Goal: Transaction & Acquisition: Obtain resource

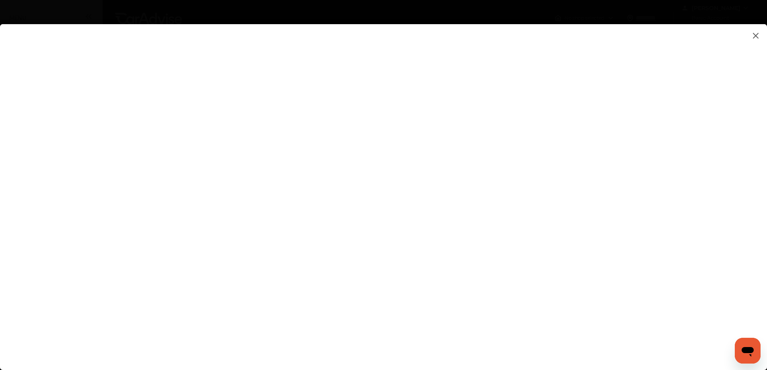
click at [603, 211] on flutter-view at bounding box center [383, 189] width 767 height 330
click at [636, 206] on flutter-view at bounding box center [383, 189] width 767 height 330
click at [596, 118] on flutter-view at bounding box center [383, 189] width 767 height 330
click at [637, 108] on flutter-view at bounding box center [383, 189] width 767 height 330
click at [639, 107] on flutter-view at bounding box center [383, 189] width 767 height 330
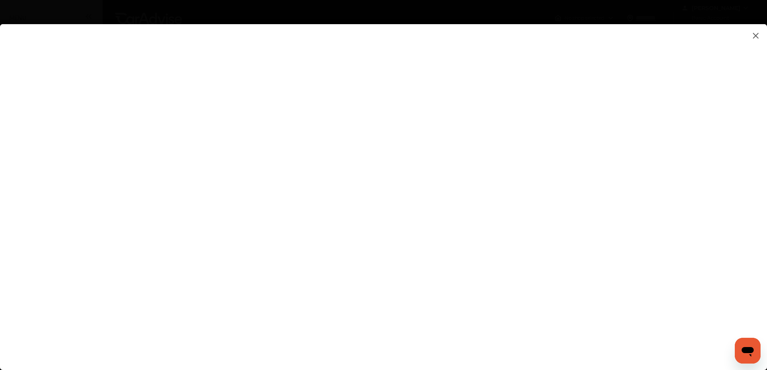
click at [525, 194] on flutter-view at bounding box center [383, 189] width 767 height 330
click at [500, 225] on flutter-view at bounding box center [383, 189] width 767 height 330
type textarea "**********"
click at [510, 248] on flutter-view "**********" at bounding box center [383, 189] width 767 height 330
click at [555, 252] on flutter-view at bounding box center [383, 189] width 767 height 330
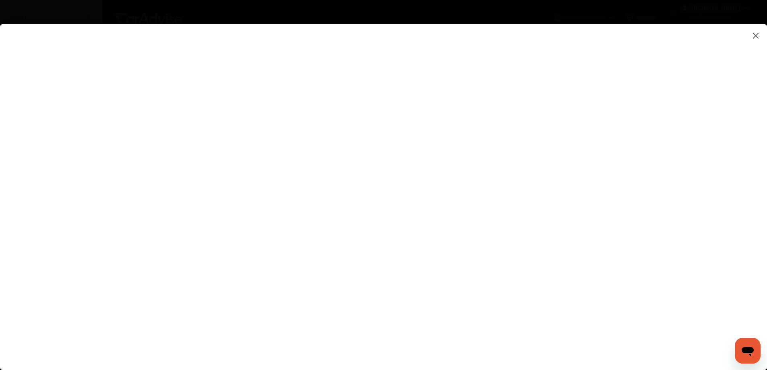
click at [637, 250] on flutter-view at bounding box center [383, 189] width 767 height 330
click at [635, 287] on flutter-view at bounding box center [383, 189] width 767 height 330
click at [515, 124] on flutter-view at bounding box center [383, 189] width 767 height 330
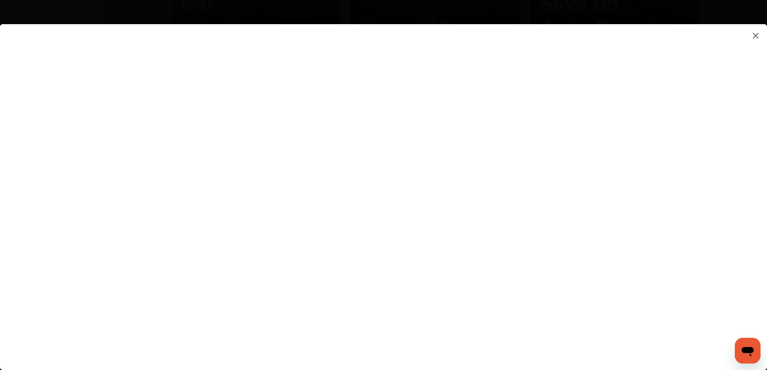
type input "*********"
click at [485, 171] on flutter-view "*********" at bounding box center [383, 189] width 767 height 330
click at [491, 215] on flutter-view at bounding box center [383, 189] width 767 height 330
click at [455, 309] on flutter-view at bounding box center [383, 189] width 767 height 330
click at [547, 334] on flutter-view at bounding box center [383, 189] width 767 height 330
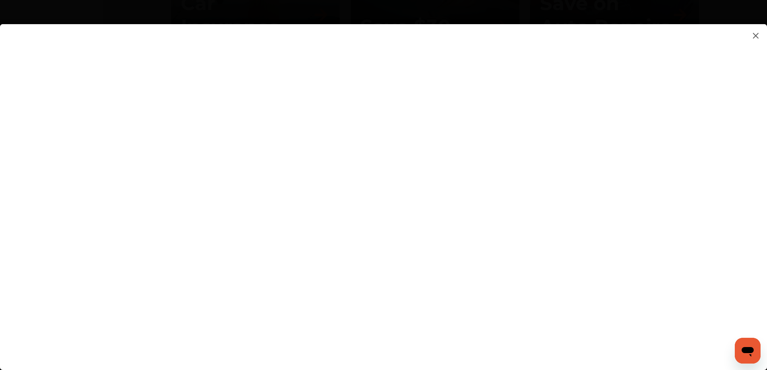
click at [533, 326] on flutter-view at bounding box center [383, 189] width 767 height 330
click at [747, 349] on icon "Open messaging window" at bounding box center [748, 352] width 12 height 10
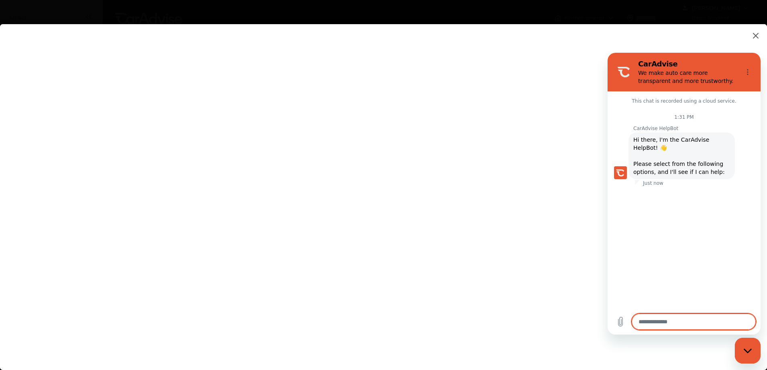
click at [729, 43] on flutter-view at bounding box center [383, 189] width 767 height 330
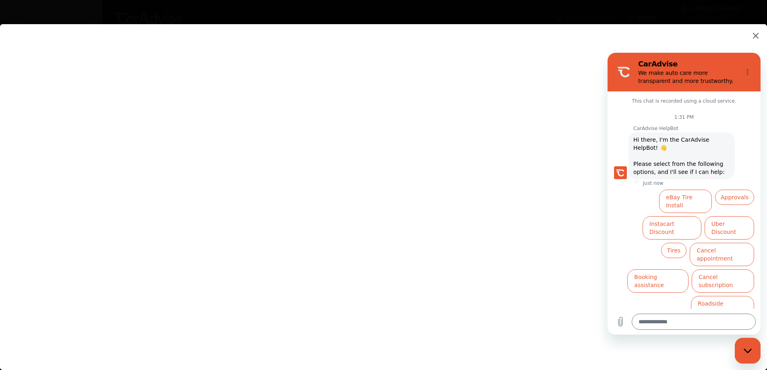
click at [727, 62] on h2 "CarAdvise" at bounding box center [687, 64] width 98 height 10
click at [688, 42] on flutter-view at bounding box center [383, 189] width 767 height 330
click at [370, 295] on flutter-view at bounding box center [383, 189] width 767 height 330
click at [538, 325] on flutter-view at bounding box center [383, 189] width 767 height 330
click at [538, 326] on flutter-view at bounding box center [383, 189] width 767 height 330
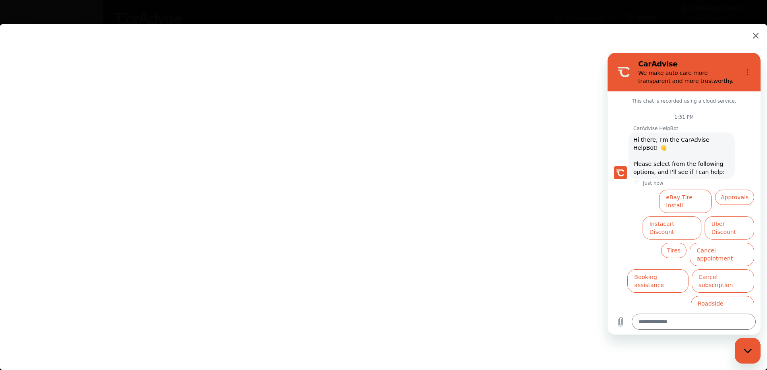
click at [538, 326] on flutter-view at bounding box center [383, 189] width 767 height 330
click at [751, 348] on icon "Close messaging window" at bounding box center [748, 350] width 8 height 5
type textarea "*"
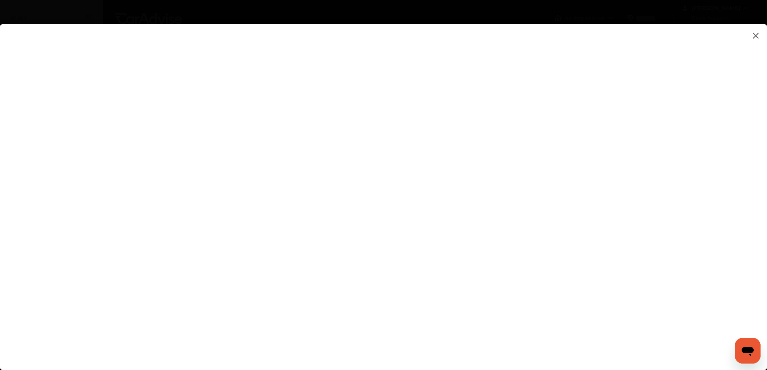
click at [550, 305] on flutter-view at bounding box center [383, 189] width 767 height 330
click at [565, 326] on flutter-view at bounding box center [383, 189] width 767 height 330
click at [506, 67] on flutter-view at bounding box center [383, 189] width 767 height 330
click at [537, 117] on flutter-view at bounding box center [383, 189] width 767 height 330
click at [637, 130] on flutter-view at bounding box center [383, 189] width 767 height 330
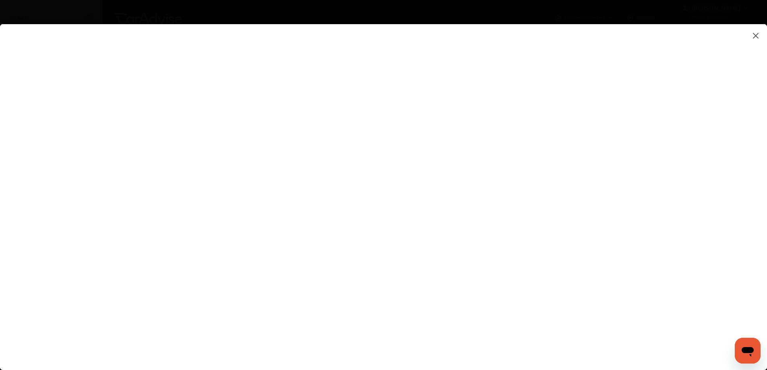
click at [486, 222] on flutter-view at bounding box center [383, 189] width 767 height 330
type input "**********"
click at [562, 321] on flutter-view "**********" at bounding box center [383, 189] width 767 height 330
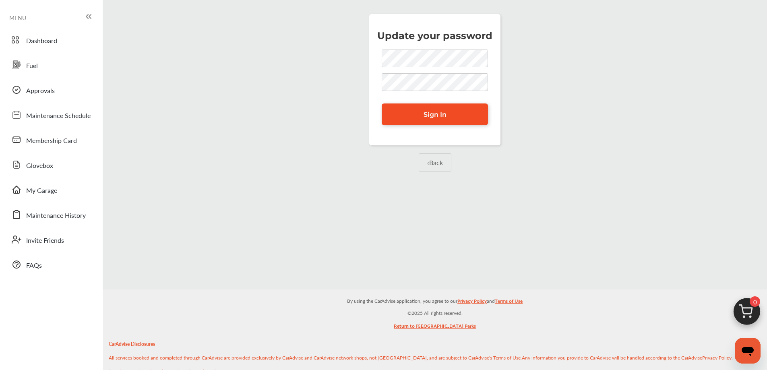
click at [440, 116] on span "Sign In" at bounding box center [435, 115] width 23 height 8
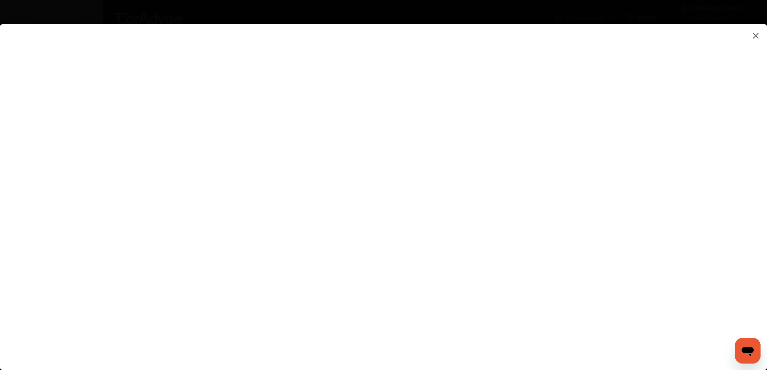
click at [758, 36] on img at bounding box center [756, 36] width 10 height 10
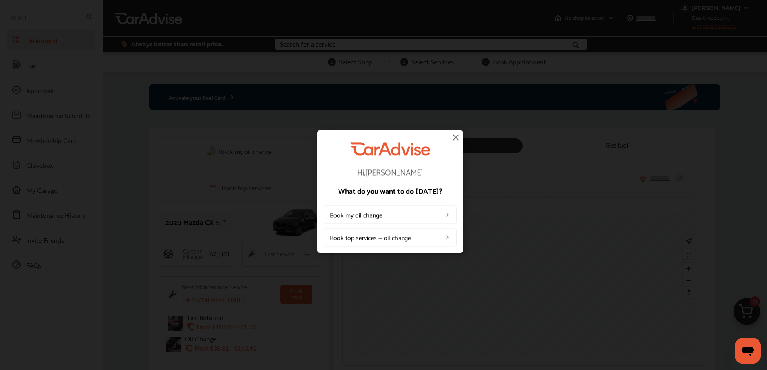
click at [368, 217] on link "Book my oil change" at bounding box center [390, 214] width 133 height 19
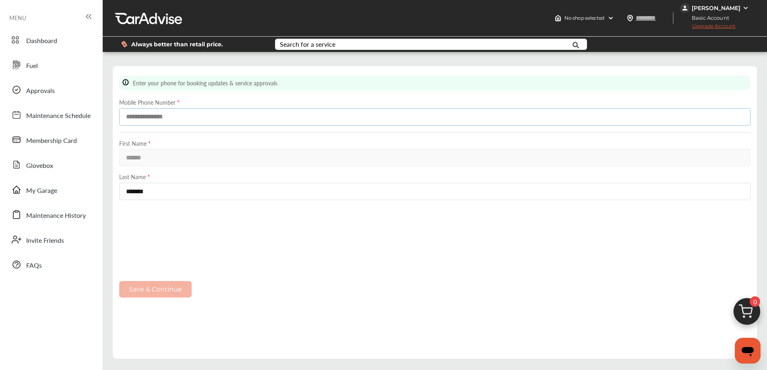
click at [150, 115] on input at bounding box center [434, 116] width 631 height 17
type input "**********"
click at [161, 289] on button "Save & Continue" at bounding box center [155, 289] width 72 height 17
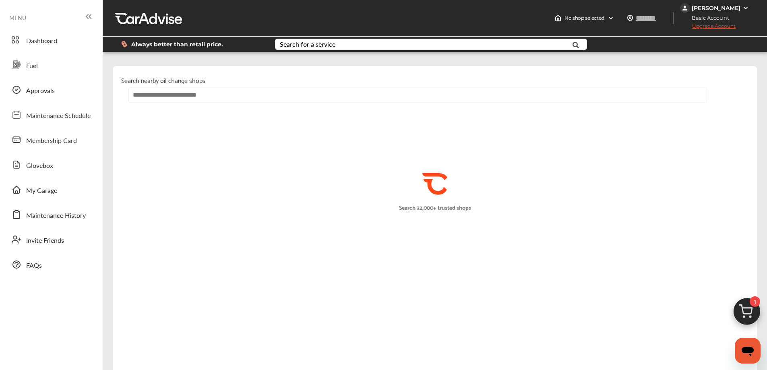
click at [184, 95] on input "text" at bounding box center [417, 95] width 578 height 16
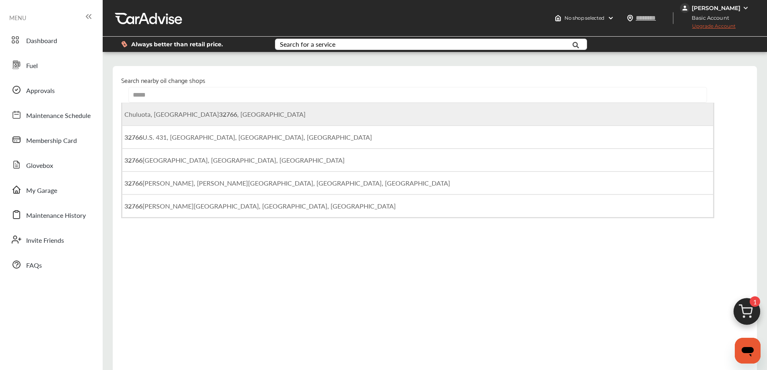
click at [219, 112] on b "32766" at bounding box center [228, 113] width 18 height 9
type input "**********"
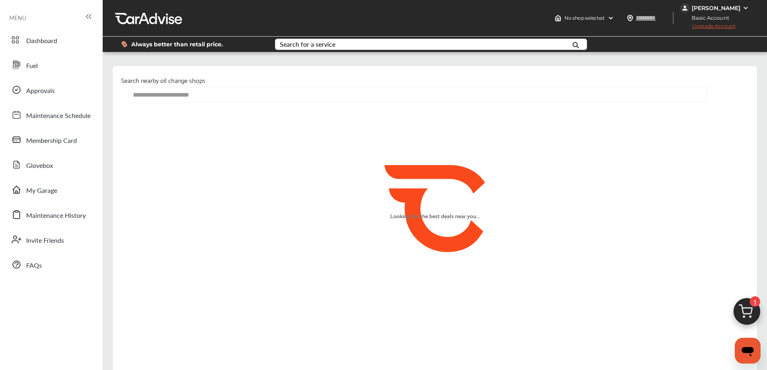
click at [755, 312] on img at bounding box center [746, 313] width 39 height 39
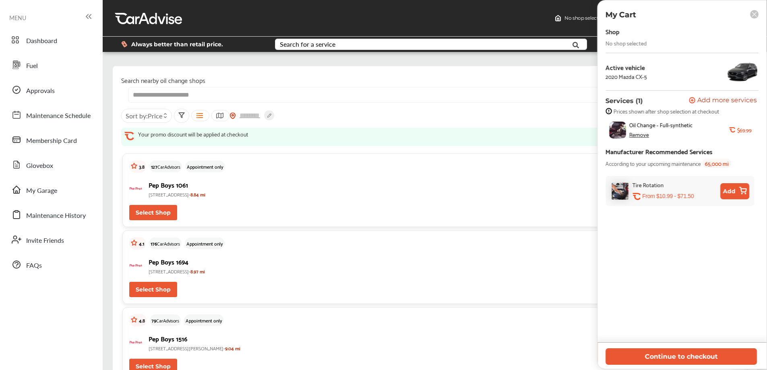
click at [756, 14] on rect at bounding box center [754, 14] width 8 height 8
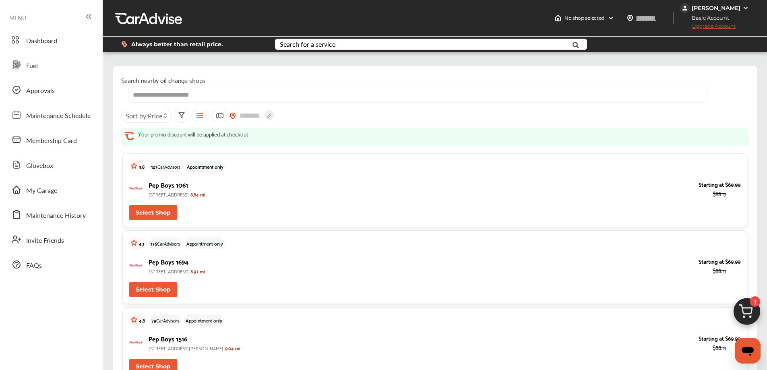
click at [183, 116] on icon at bounding box center [181, 115] width 5 height 5
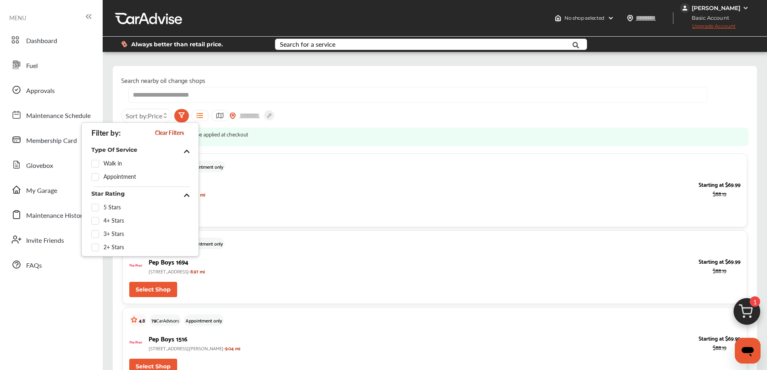
click at [183, 116] on icon at bounding box center [181, 115] width 5 height 5
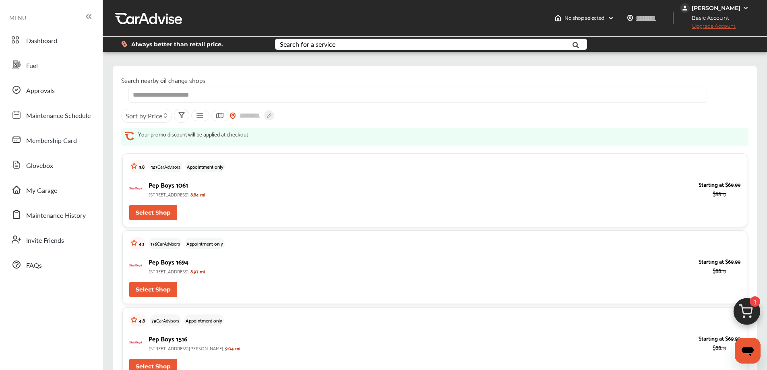
scroll to position [40, 0]
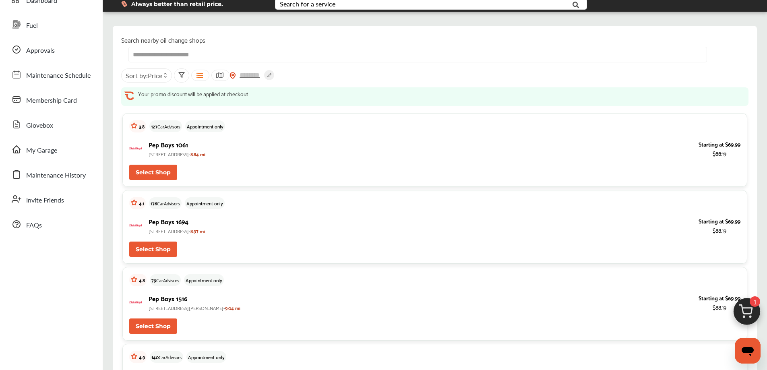
click at [160, 171] on button "Select Shop" at bounding box center [153, 172] width 48 height 15
type input "*****"
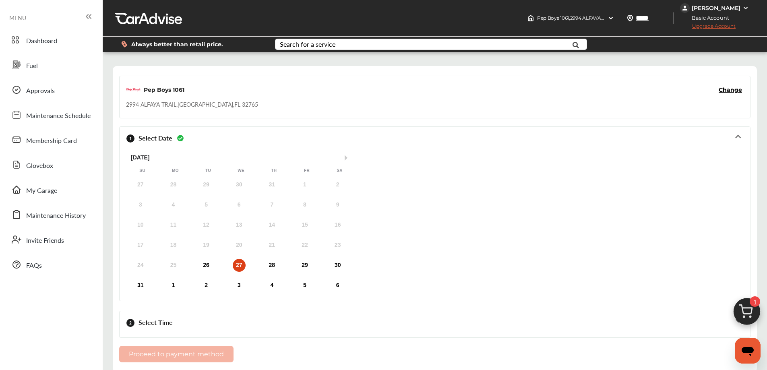
click at [725, 27] on span "Upgrade Account" at bounding box center [708, 28] width 56 height 10
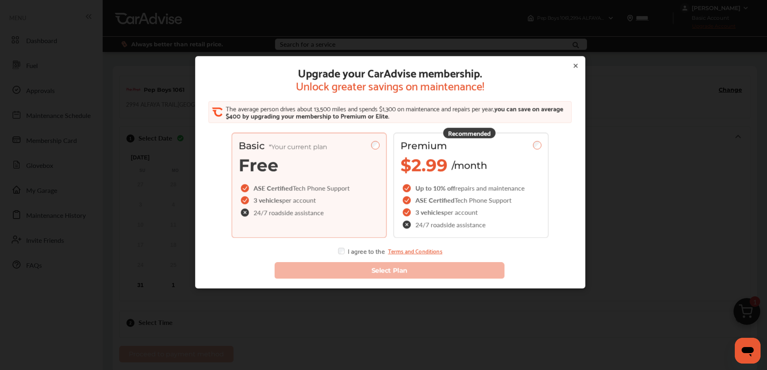
click at [572, 66] on icon at bounding box center [575, 65] width 6 height 6
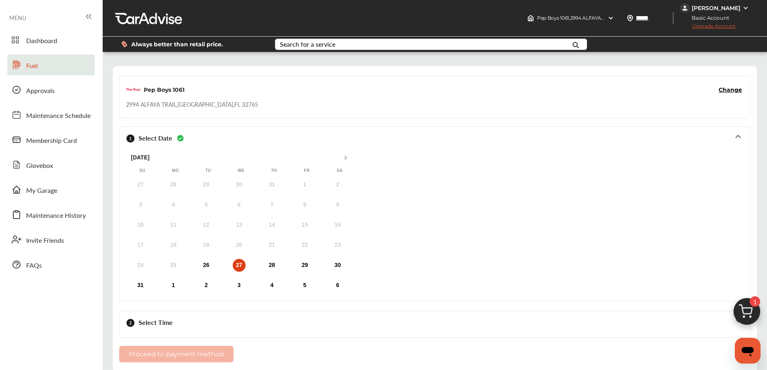
click at [37, 67] on span "Fuel" at bounding box center [32, 66] width 12 height 10
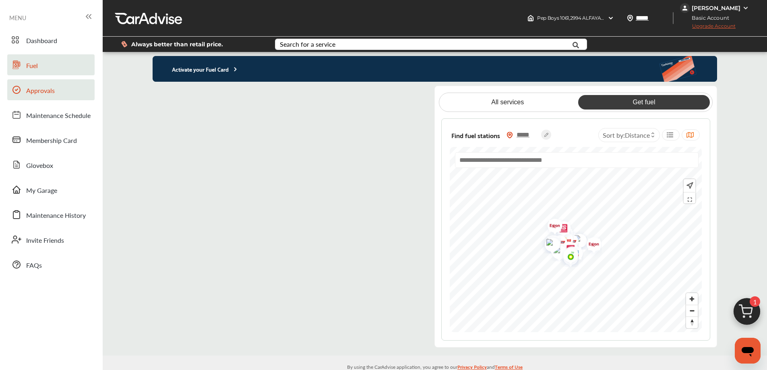
click at [37, 91] on span "Approvals" at bounding box center [40, 91] width 29 height 10
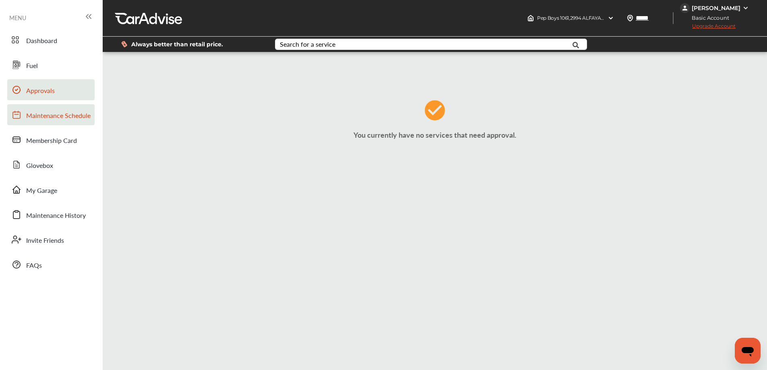
click at [57, 114] on span "Maintenance Schedule" at bounding box center [58, 116] width 64 height 10
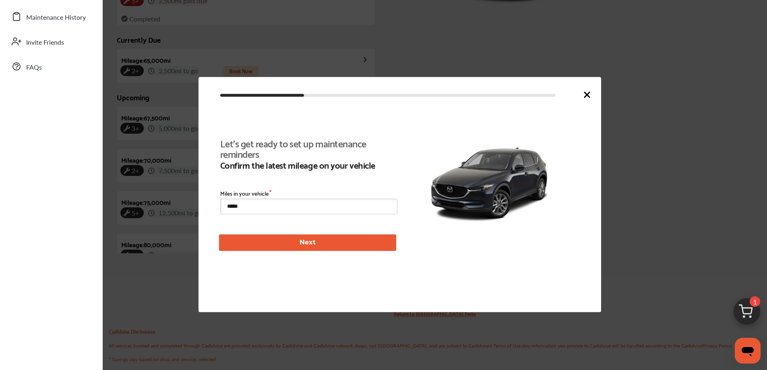
scroll to position [186, 0]
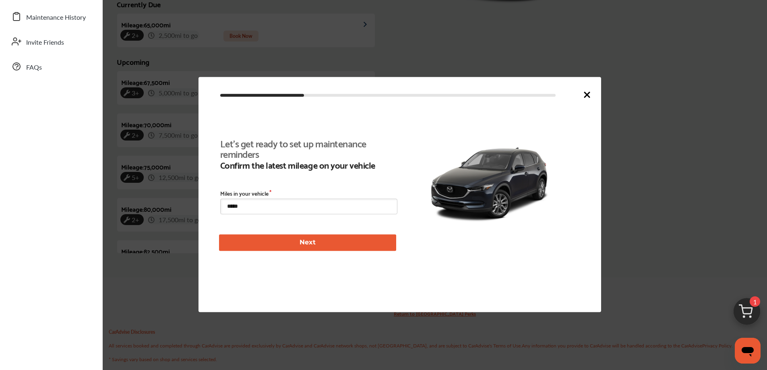
click at [583, 95] on icon at bounding box center [587, 95] width 10 height 10
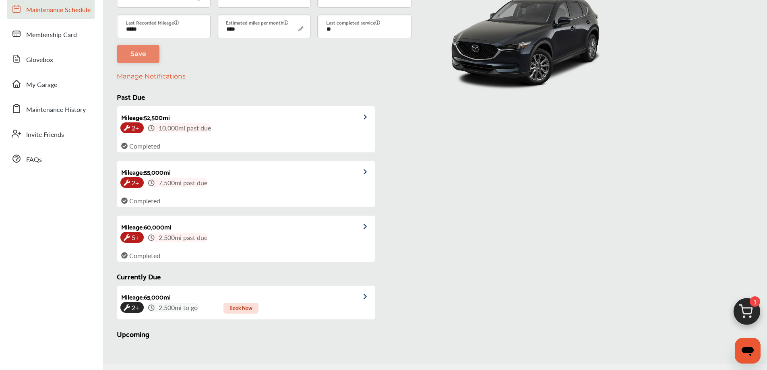
scroll to position [0, 0]
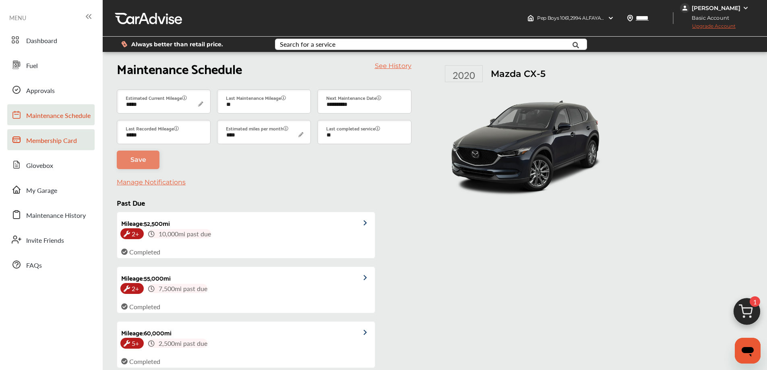
click at [45, 147] on link "Membership Card" at bounding box center [50, 139] width 87 height 21
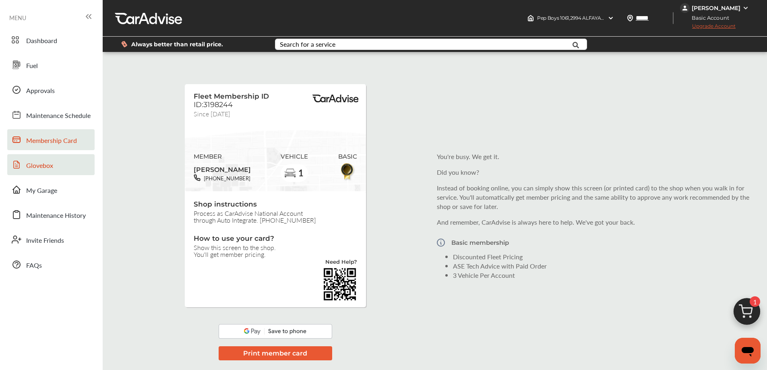
click at [47, 167] on span "Glovebox" at bounding box center [39, 166] width 27 height 10
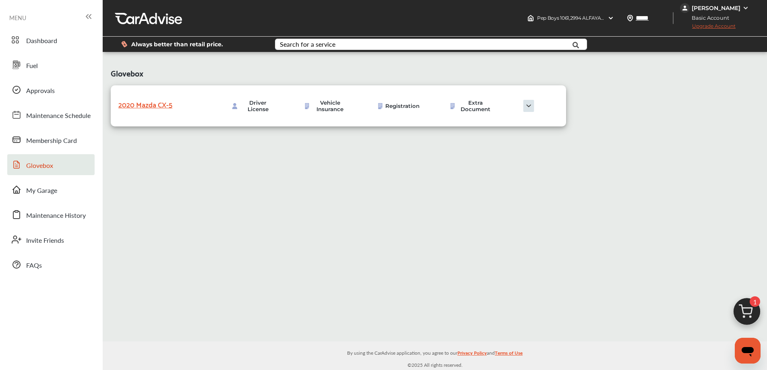
click at [531, 107] on img at bounding box center [528, 106] width 40 height 12
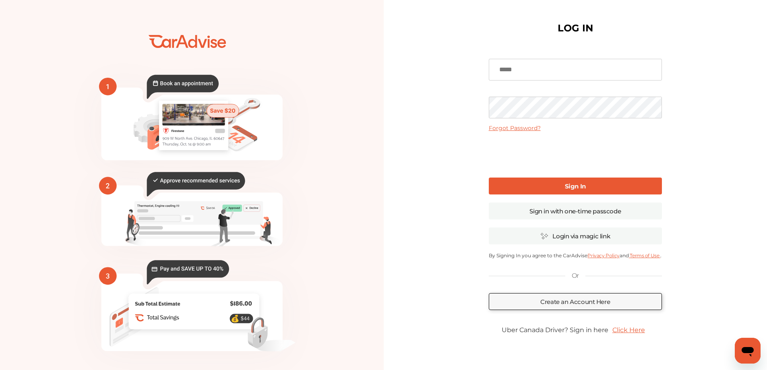
drag, startPoint x: 552, startPoint y: 71, endPoint x: 547, endPoint y: 64, distance: 8.6
click at [553, 70] on input at bounding box center [575, 70] width 173 height 22
type input "**********"
click at [547, 191] on link "Sign In" at bounding box center [575, 186] width 173 height 17
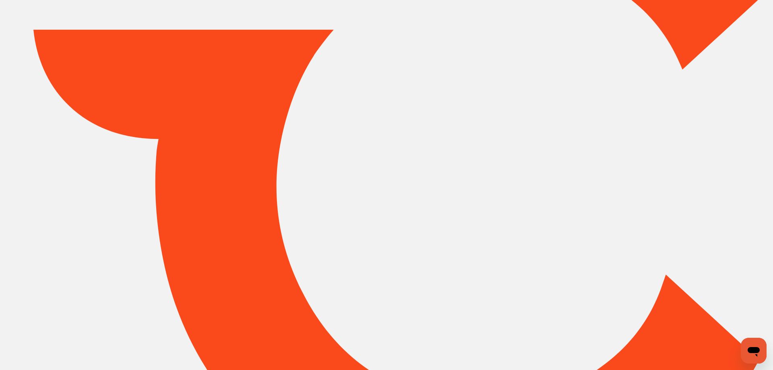
type input "*****"
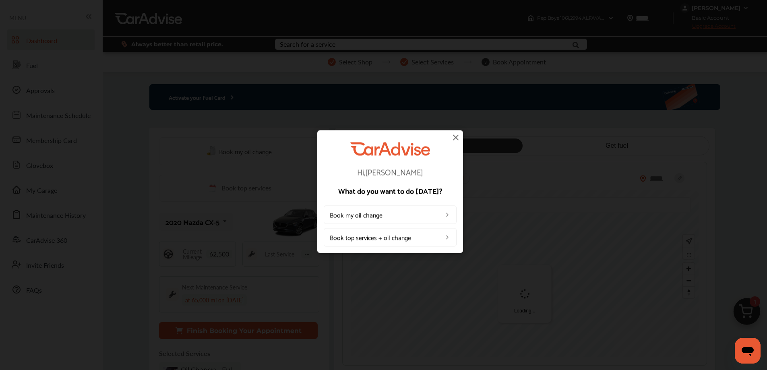
click at [397, 215] on link "Book my oil change" at bounding box center [390, 214] width 133 height 19
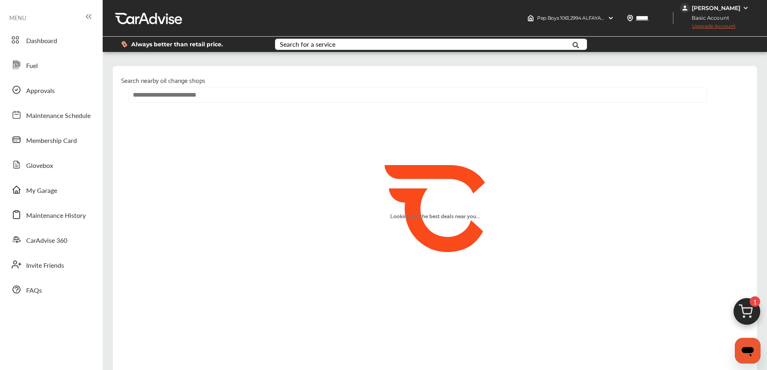
click at [247, 88] on input "text" at bounding box center [417, 95] width 578 height 16
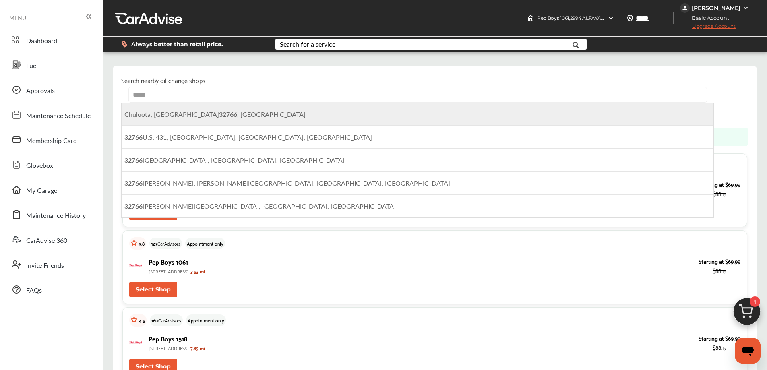
click at [196, 115] on li "[GEOGRAPHIC_DATA], FL 32766 , [GEOGRAPHIC_DATA]" at bounding box center [417, 114] width 591 height 23
type input "**********"
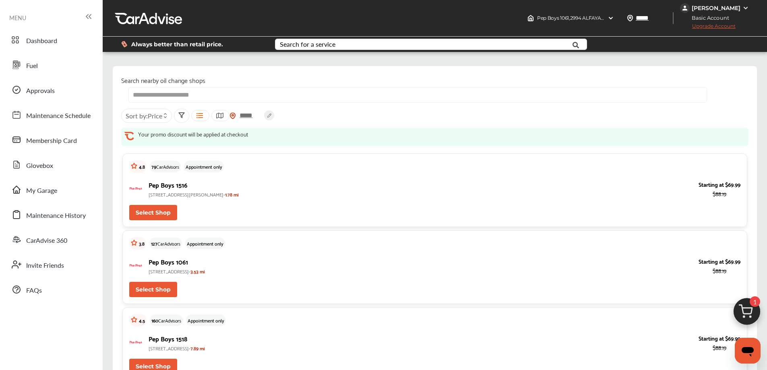
click at [223, 116] on icon at bounding box center [220, 115] width 8 height 6
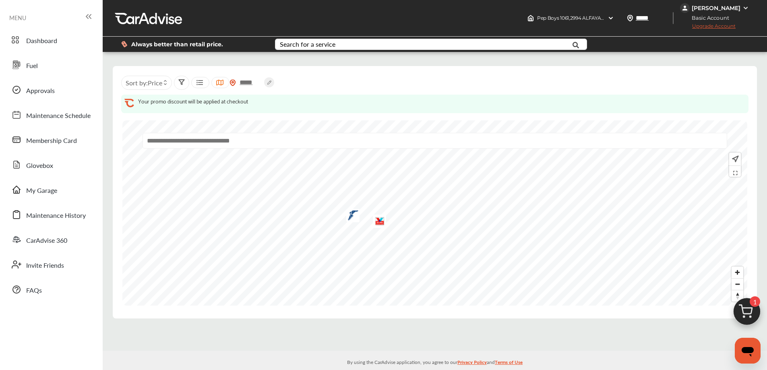
click at [382, 219] on img "Map marker" at bounding box center [379, 221] width 13 height 13
click at [35, 168] on span "Glovebox" at bounding box center [39, 166] width 27 height 10
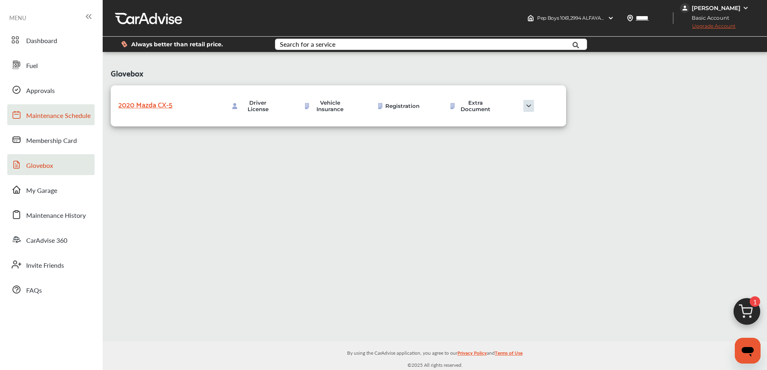
click at [65, 120] on span "Maintenance Schedule" at bounding box center [58, 116] width 64 height 10
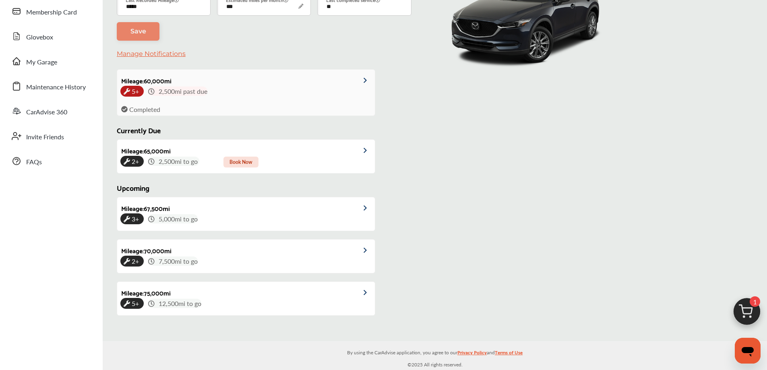
scroll to position [105, 0]
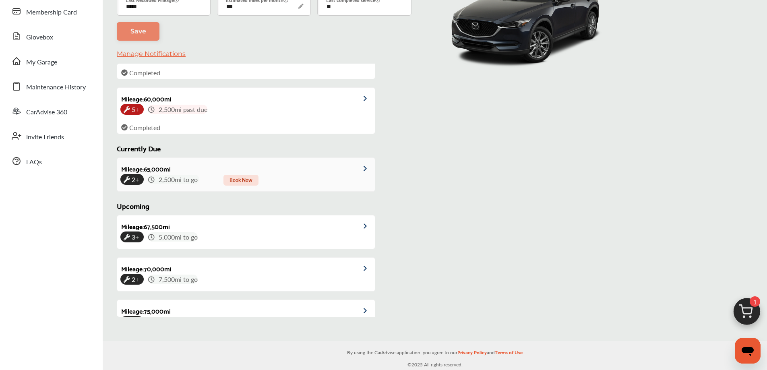
click at [295, 177] on div "2+ 2,500 mi to go Book Now" at bounding box center [245, 179] width 251 height 9
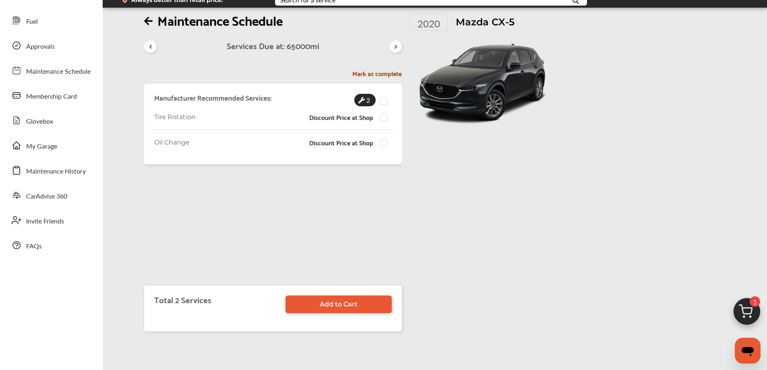
scroll to position [111, 0]
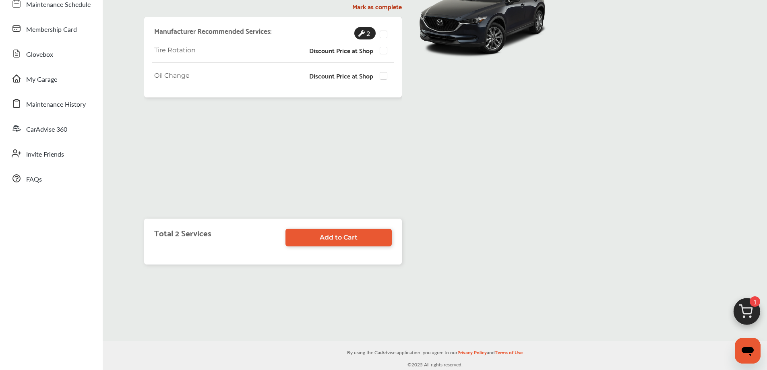
click at [755, 307] on span "1" at bounding box center [755, 301] width 10 height 10
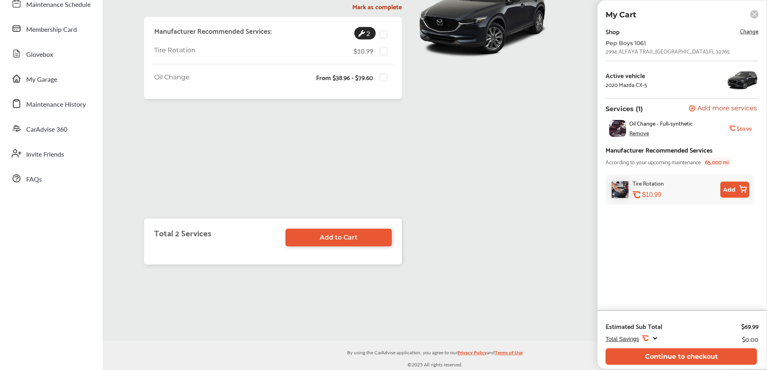
click at [639, 132] on div "Remove" at bounding box center [639, 133] width 20 height 6
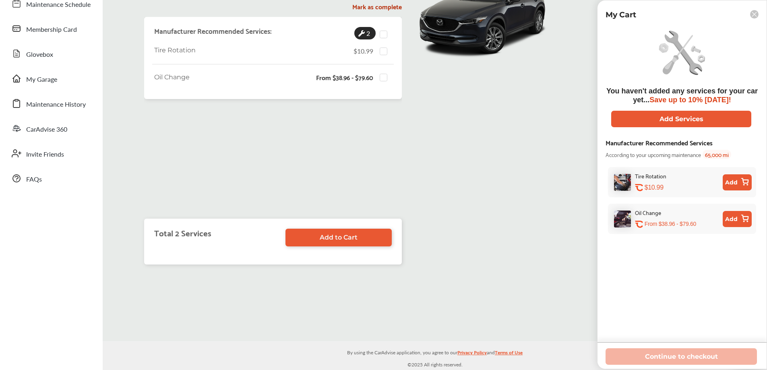
click at [756, 14] on rect at bounding box center [754, 14] width 8 height 8
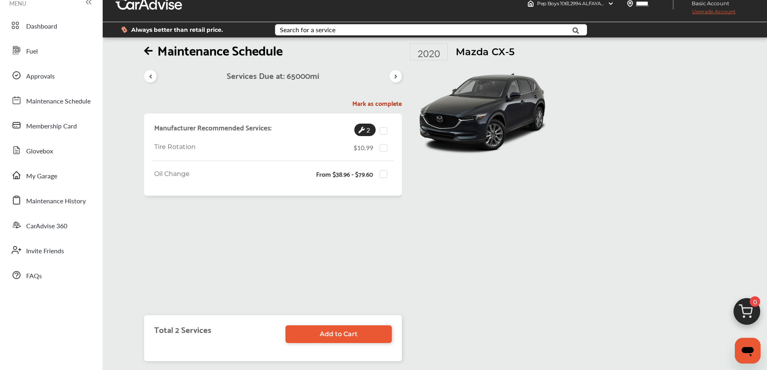
scroll to position [0, 0]
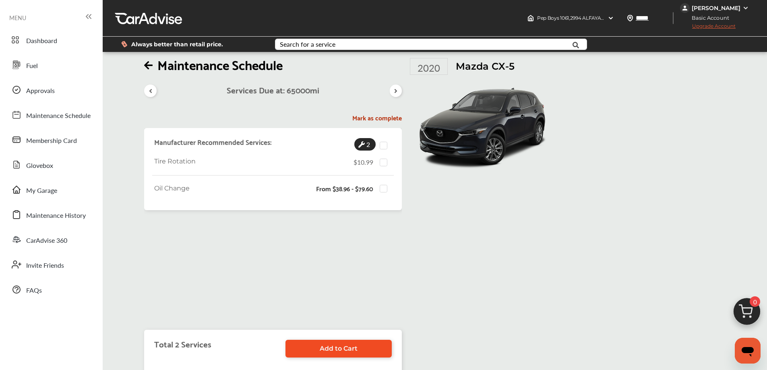
click at [360, 349] on link "Add to Cart" at bounding box center [338, 349] width 106 height 18
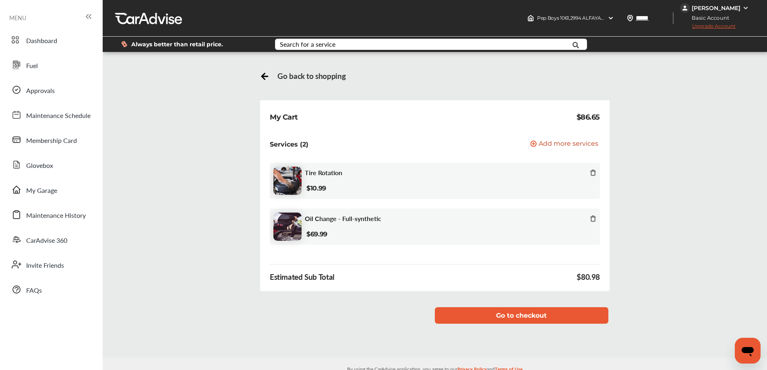
click at [265, 79] on icon at bounding box center [265, 75] width 10 height 10
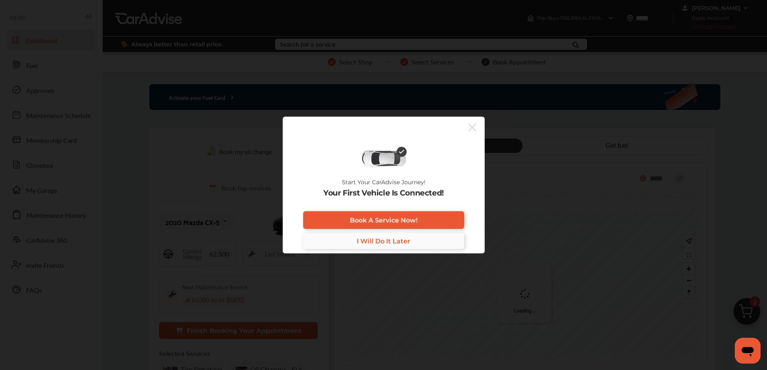
click at [394, 242] on span "I Will Do It Later" at bounding box center [384, 241] width 54 height 8
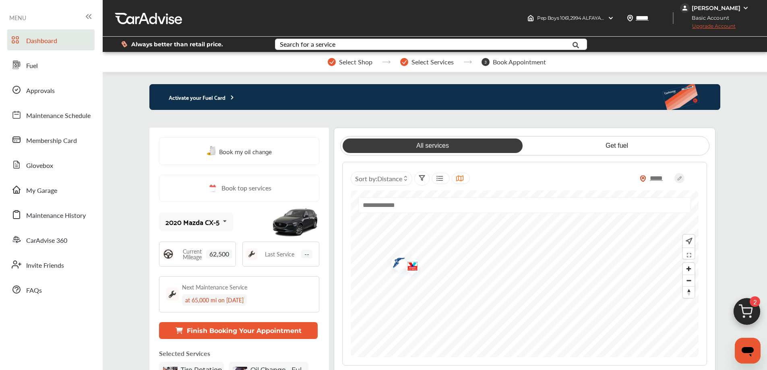
click at [400, 266] on img "Map marker" at bounding box center [395, 264] width 21 height 24
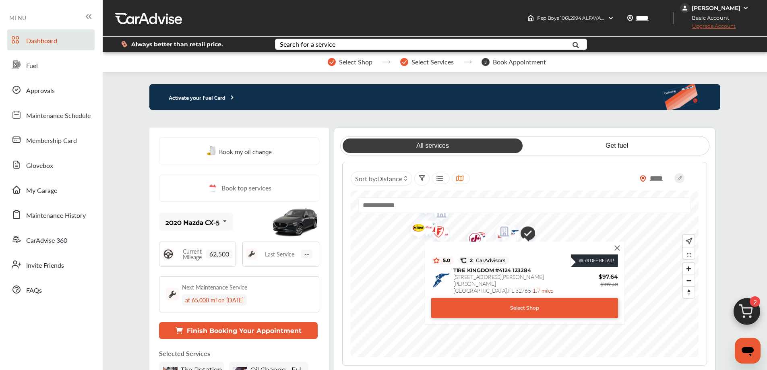
click at [620, 248] on img at bounding box center [617, 248] width 9 height 9
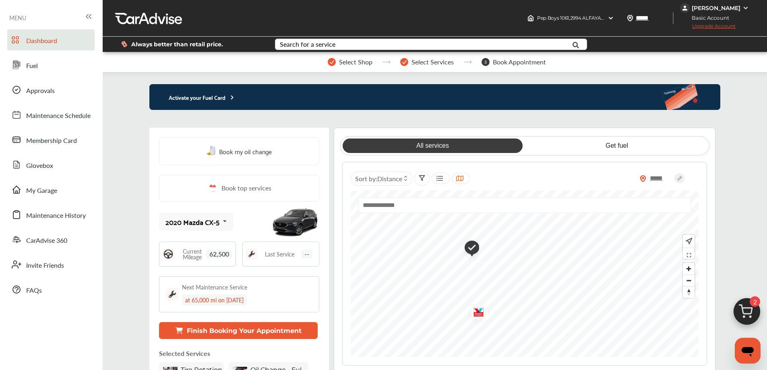
click at [498, 367] on div "All services Get fuel ***** Sort by : Distance" at bounding box center [525, 261] width 382 height 267
click at [535, 269] on img "Map marker" at bounding box center [529, 268] width 21 height 25
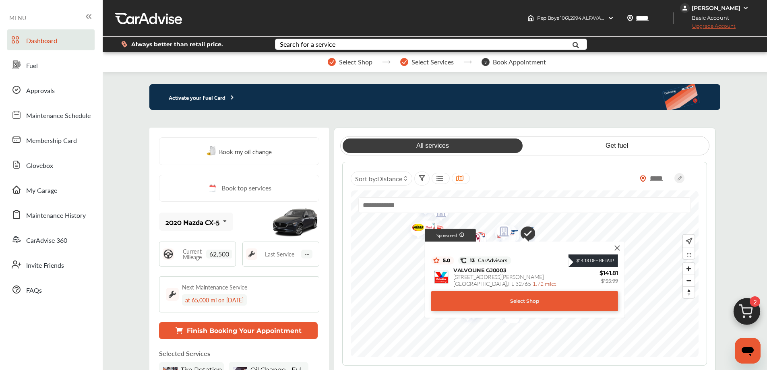
click at [618, 248] on img at bounding box center [617, 248] width 9 height 9
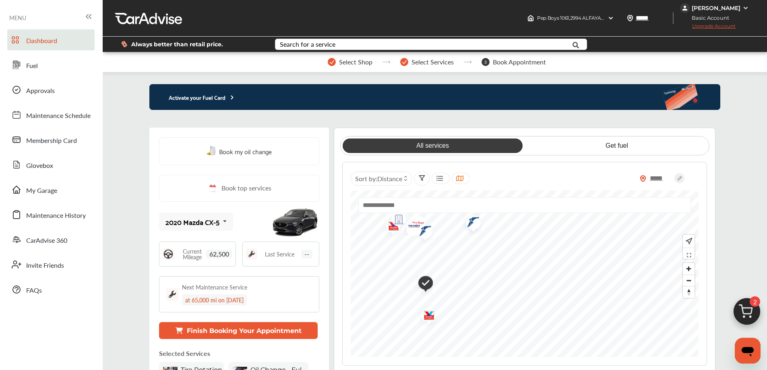
click at [474, 226] on img "Map marker" at bounding box center [470, 223] width 21 height 24
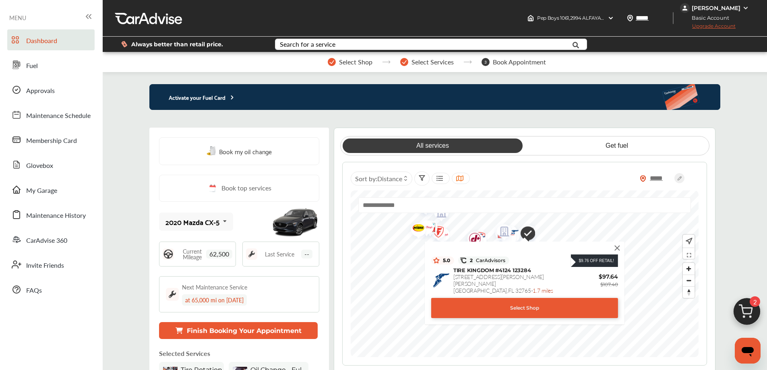
click at [619, 247] on img at bounding box center [617, 248] width 9 height 9
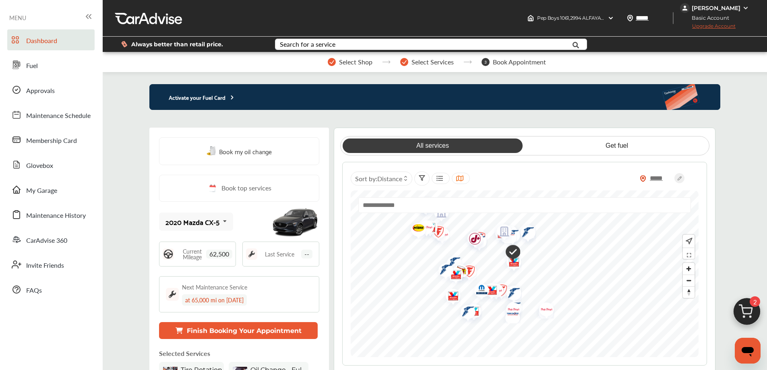
click at [746, 8] on img at bounding box center [745, 8] width 6 height 6
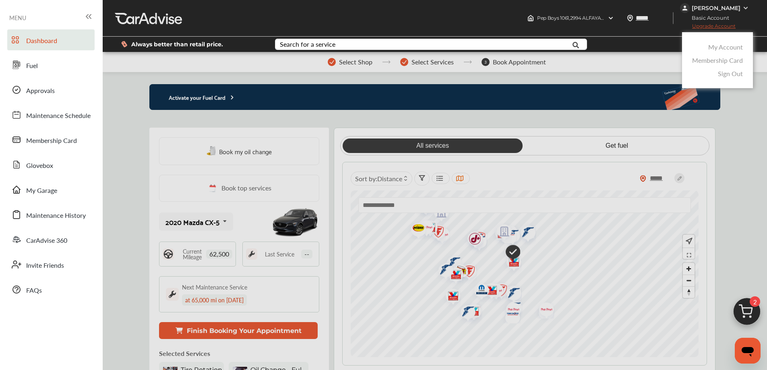
click at [736, 76] on link "Sign Out" at bounding box center [730, 73] width 25 height 9
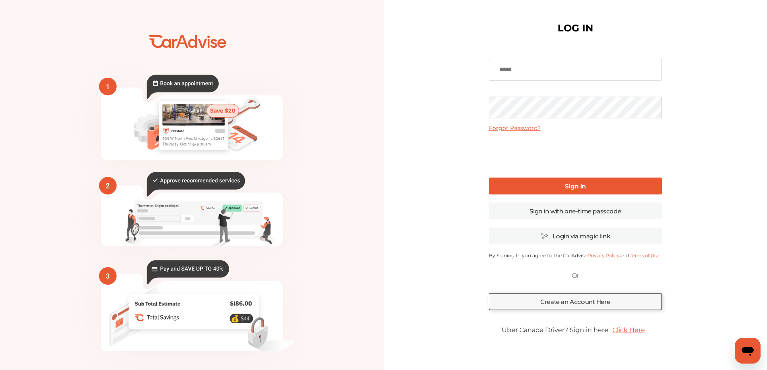
click at [539, 70] on input at bounding box center [575, 70] width 173 height 22
type input "**********"
click at [539, 187] on link "Sign In" at bounding box center [575, 186] width 173 height 17
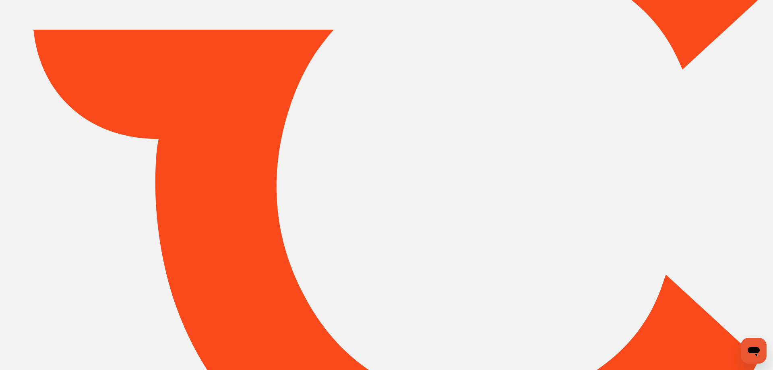
type input "*****"
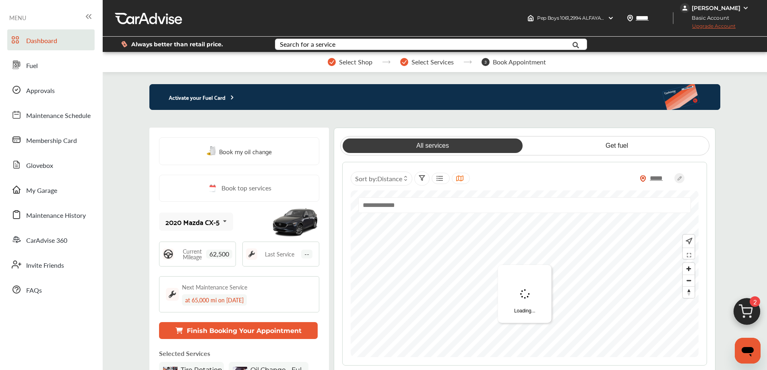
click at [748, 314] on img at bounding box center [746, 313] width 39 height 39
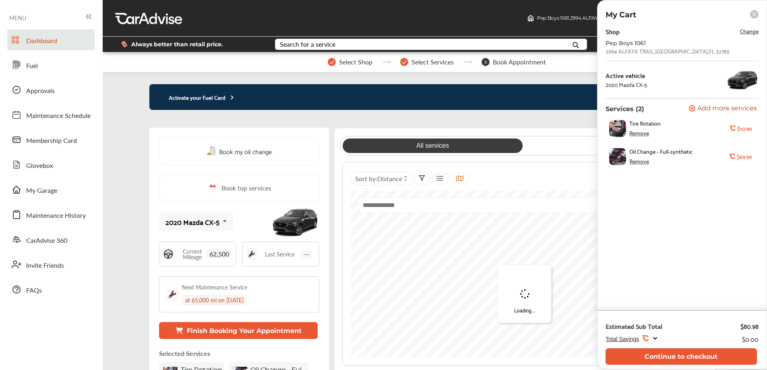
click at [637, 133] on div "Remove" at bounding box center [639, 133] width 20 height 6
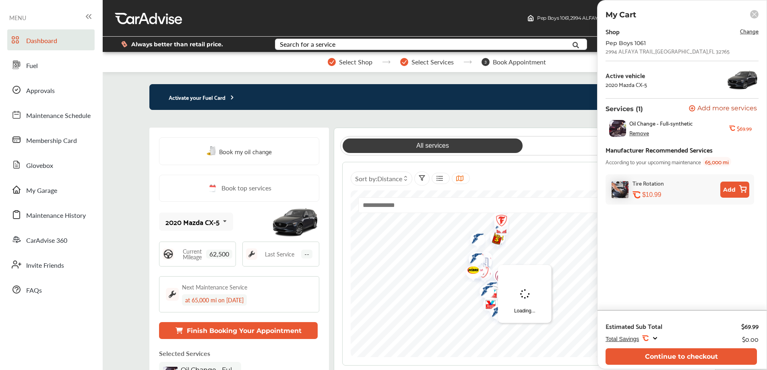
click at [638, 133] on div "Remove" at bounding box center [639, 133] width 20 height 6
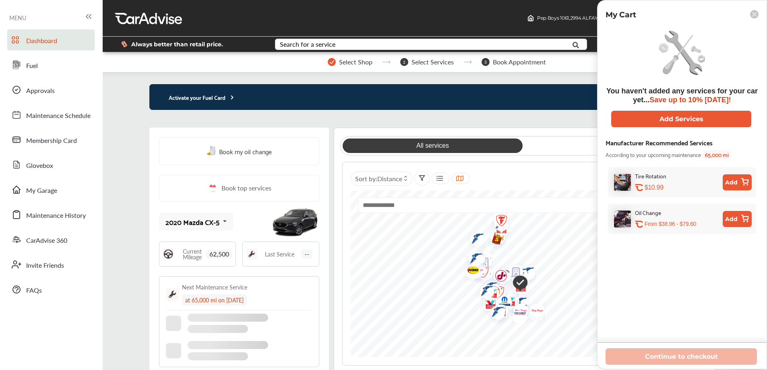
click at [753, 14] on rect at bounding box center [754, 14] width 8 height 8
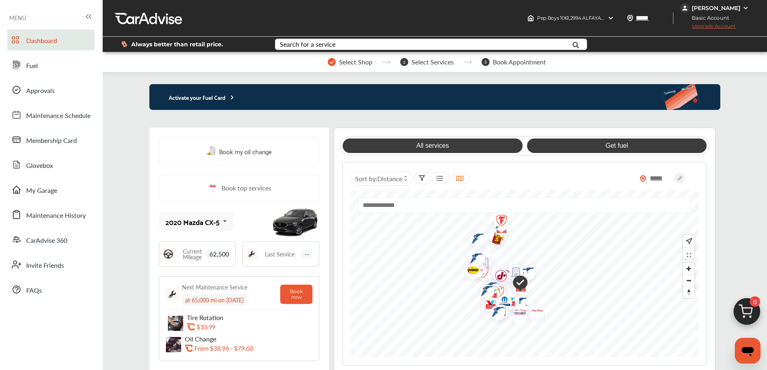
click at [613, 149] on link "Get fuel" at bounding box center [617, 145] width 180 height 14
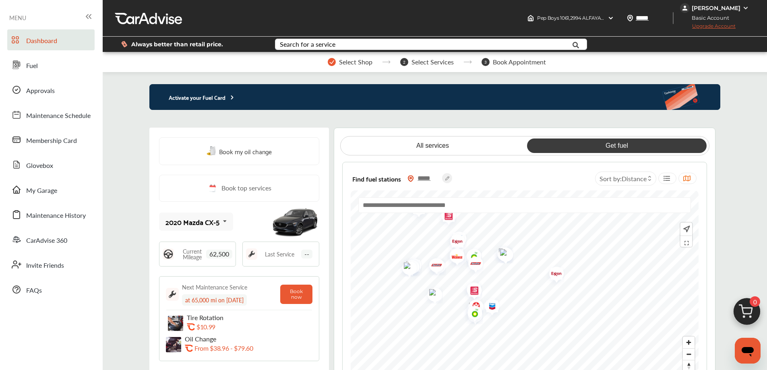
click at [558, 275] on img "Map marker" at bounding box center [553, 274] width 21 height 25
click at [540, 240] on img "Map marker" at bounding box center [535, 239] width 21 height 25
click at [429, 300] on img "Map marker" at bounding box center [423, 297] width 21 height 25
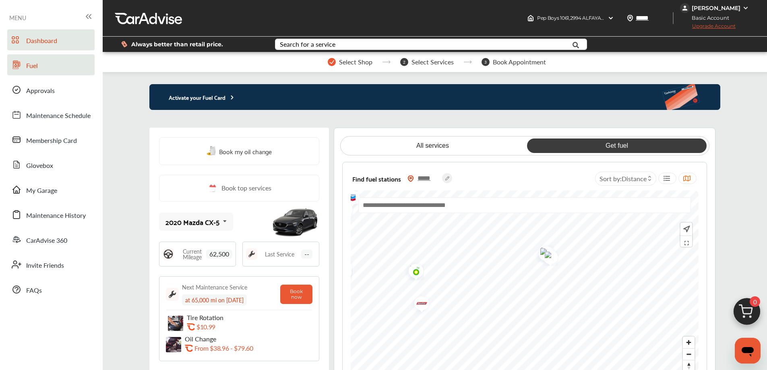
click at [40, 68] on link "Fuel" at bounding box center [50, 64] width 87 height 21
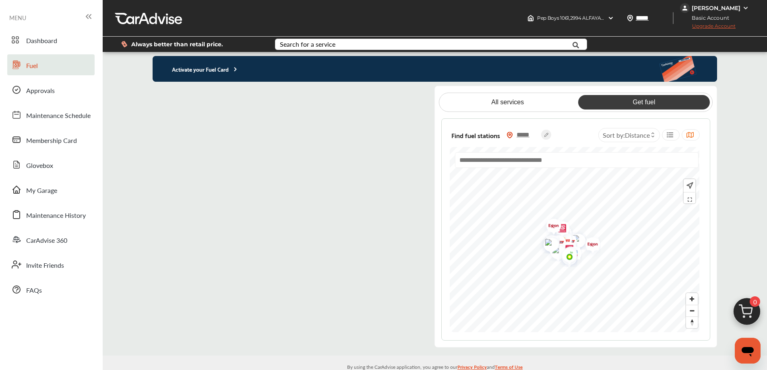
click at [397, 96] on flutter-view at bounding box center [287, 216] width 269 height 261
click at [614, 17] on img at bounding box center [610, 18] width 6 height 6
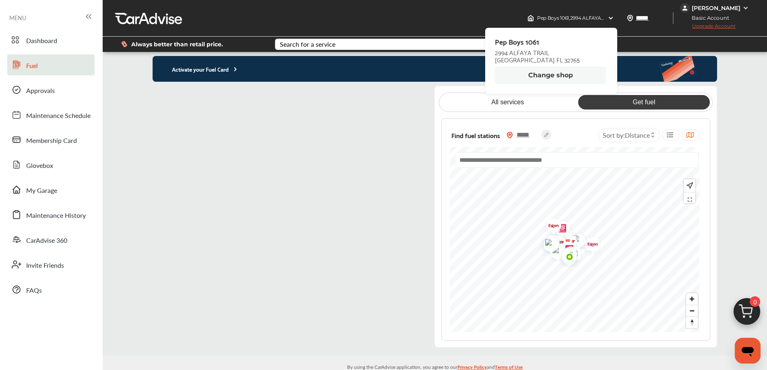
click at [558, 76] on button "Change shop" at bounding box center [550, 75] width 111 height 18
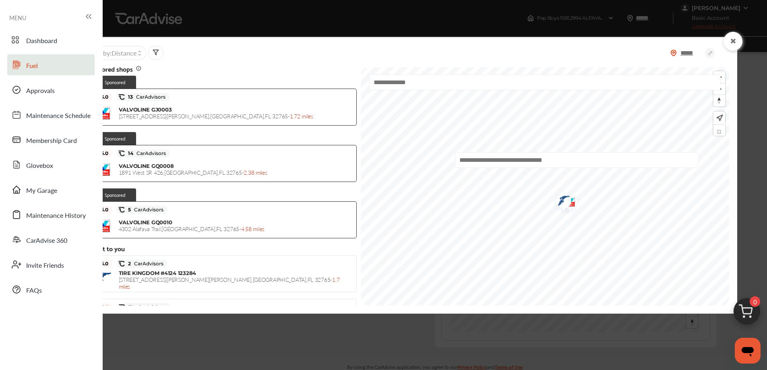
click at [565, 204] on img "Map marker" at bounding box center [566, 202] width 21 height 25
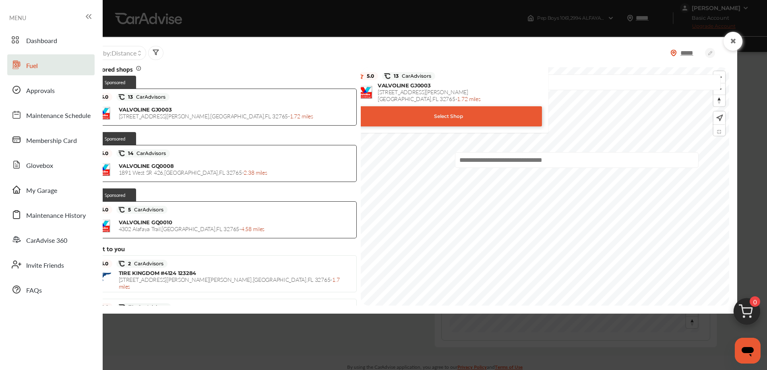
click at [549, 328] on div "***** Sort by : Distance Sponsored shops Sponsored 5.0 13 CarAdvisors VALVOLINE…" at bounding box center [383, 185] width 767 height 370
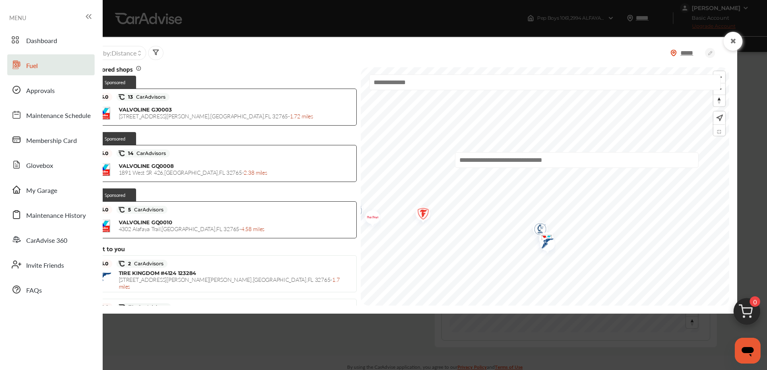
drag, startPoint x: 528, startPoint y: 224, endPoint x: 510, endPoint y: 270, distance: 49.4
click at [527, 243] on img "Map marker" at bounding box center [537, 229] width 21 height 25
click at [544, 308] on div "***** Sort by : Distance Sponsored shops Sponsored 5.0 13 CarAdvisors VALVOLINE…" at bounding box center [407, 175] width 660 height 277
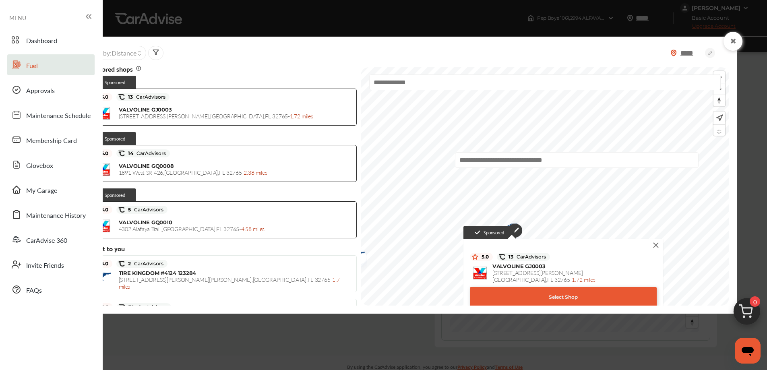
click at [651, 244] on img at bounding box center [655, 245] width 9 height 9
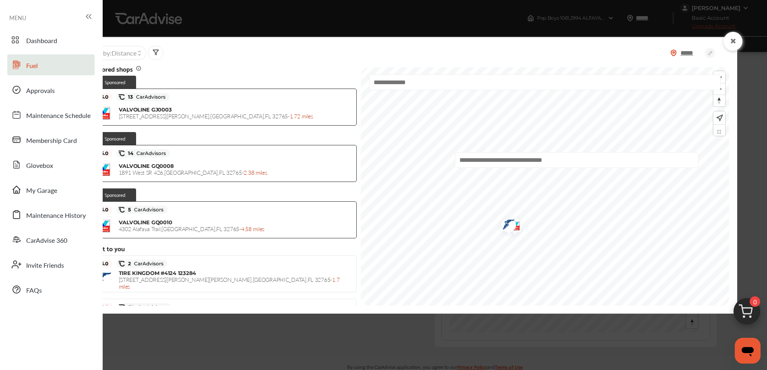
click at [496, 226] on img "Map marker" at bounding box center [505, 226] width 21 height 24
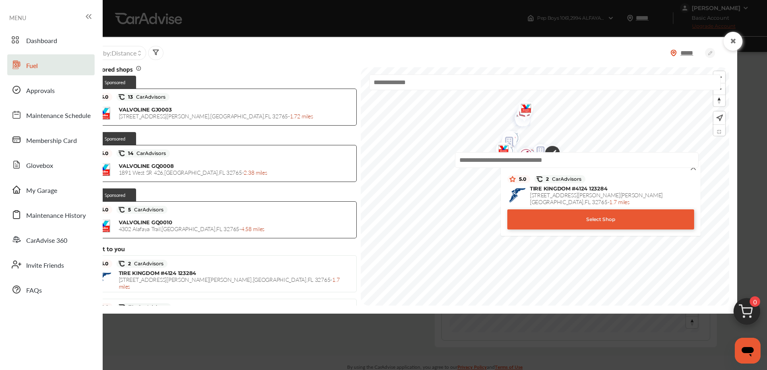
click at [686, 169] on div at bounding box center [576, 163] width 242 height 22
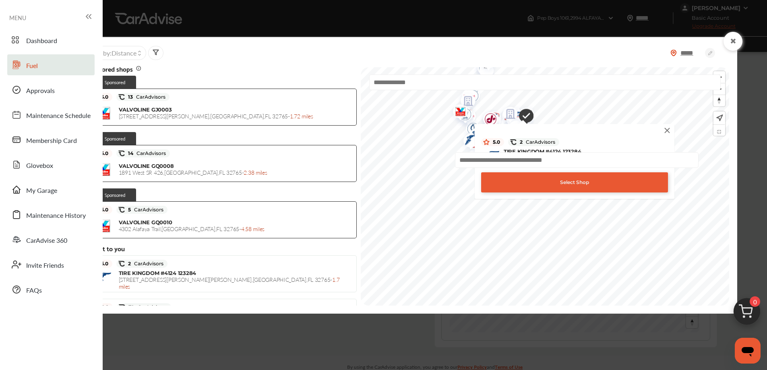
click at [663, 134] on img at bounding box center [667, 130] width 9 height 9
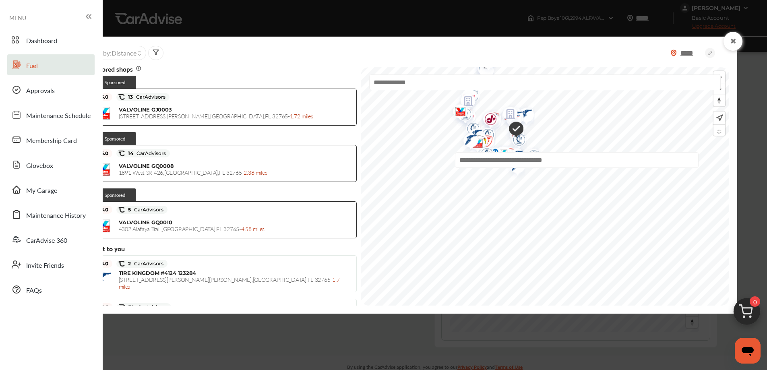
click at [504, 131] on img "Map marker" at bounding box center [513, 129] width 21 height 25
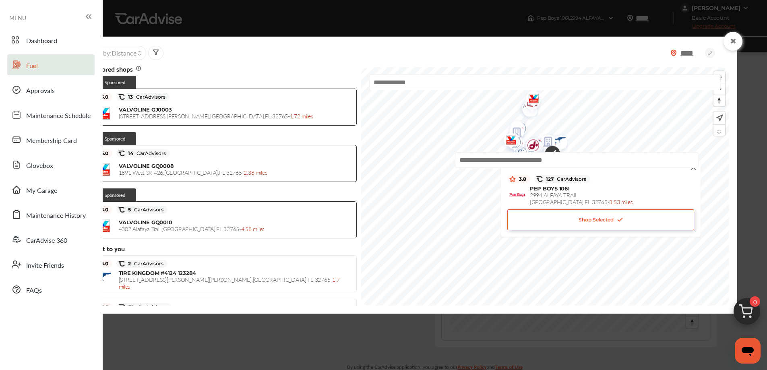
click at [523, 114] on img "Map marker" at bounding box center [529, 103] width 21 height 25
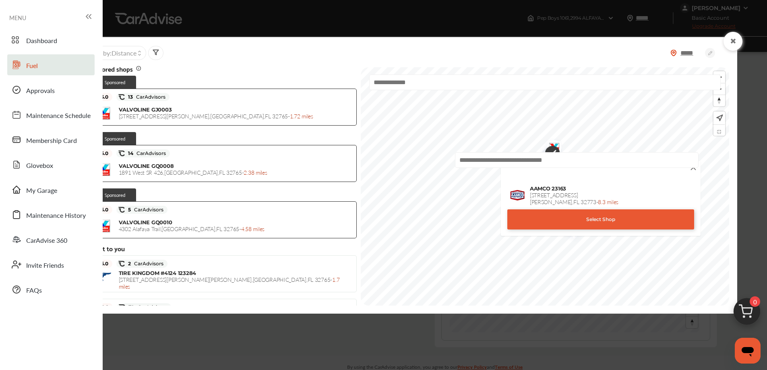
click at [686, 171] on div at bounding box center [576, 163] width 242 height 22
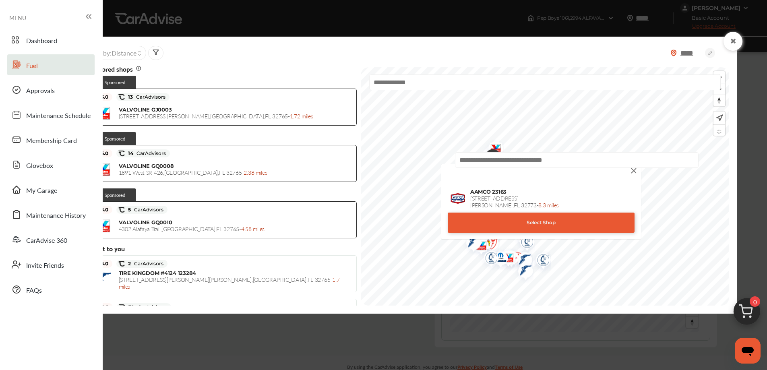
click at [629, 172] on div at bounding box center [576, 163] width 242 height 22
click at [625, 170] on div at bounding box center [576, 163] width 242 height 22
drag, startPoint x: 490, startPoint y: 77, endPoint x: 488, endPoint y: 82, distance: 5.2
click at [490, 77] on input "text" at bounding box center [545, 82] width 352 height 16
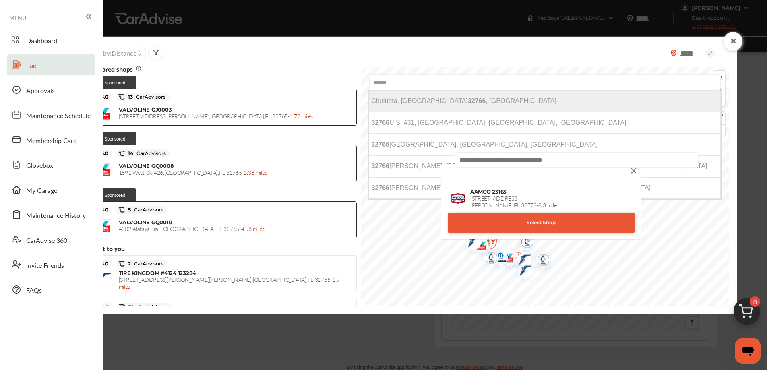
click at [437, 105] on li "[GEOGRAPHIC_DATA], FL 32766 , [GEOGRAPHIC_DATA]" at bounding box center [545, 101] width 352 height 22
type input "**********"
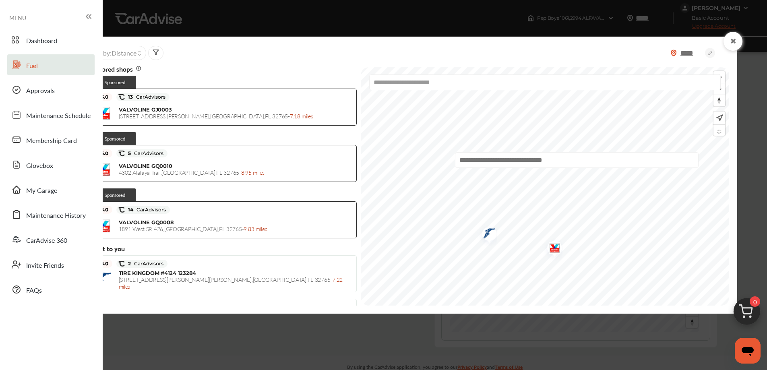
click at [479, 236] on img "Map marker" at bounding box center [486, 235] width 21 height 24
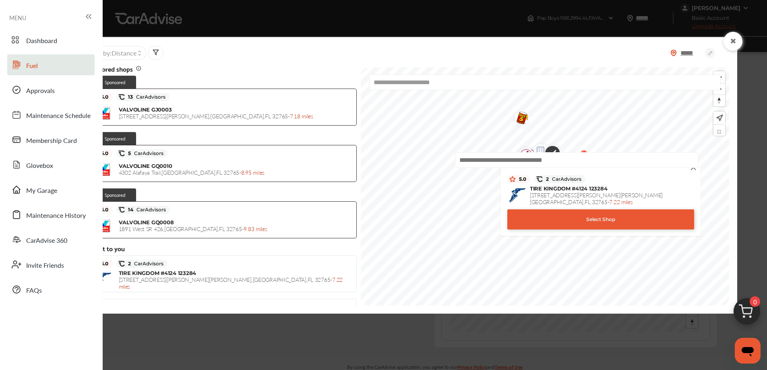
click at [606, 219] on div "Select Shop" at bounding box center [600, 219] width 187 height 20
